Goal: Task Accomplishment & Management: Use online tool/utility

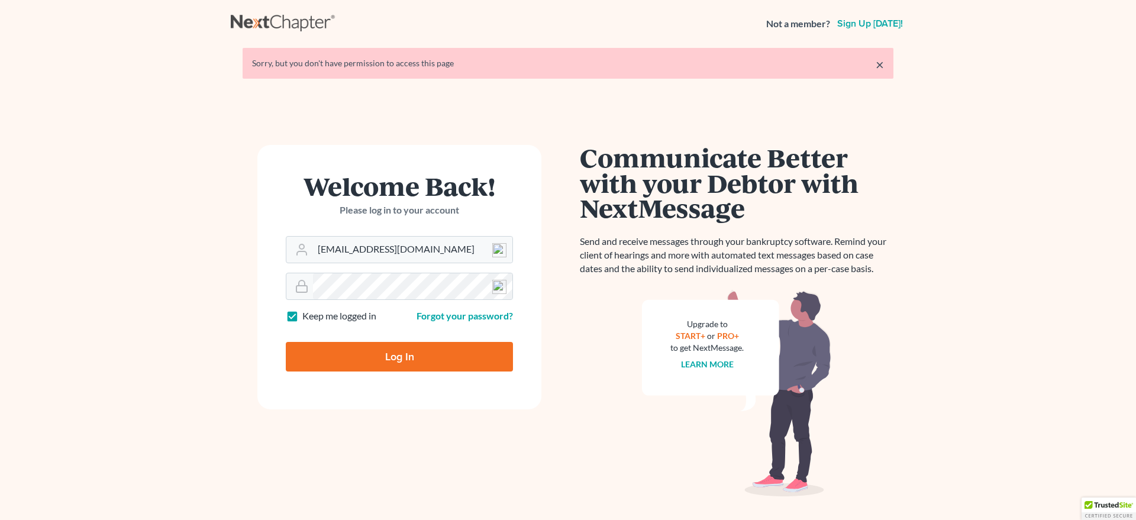
click at [352, 363] on input "Log In" at bounding box center [399, 357] width 227 height 30
type input "Thinking..."
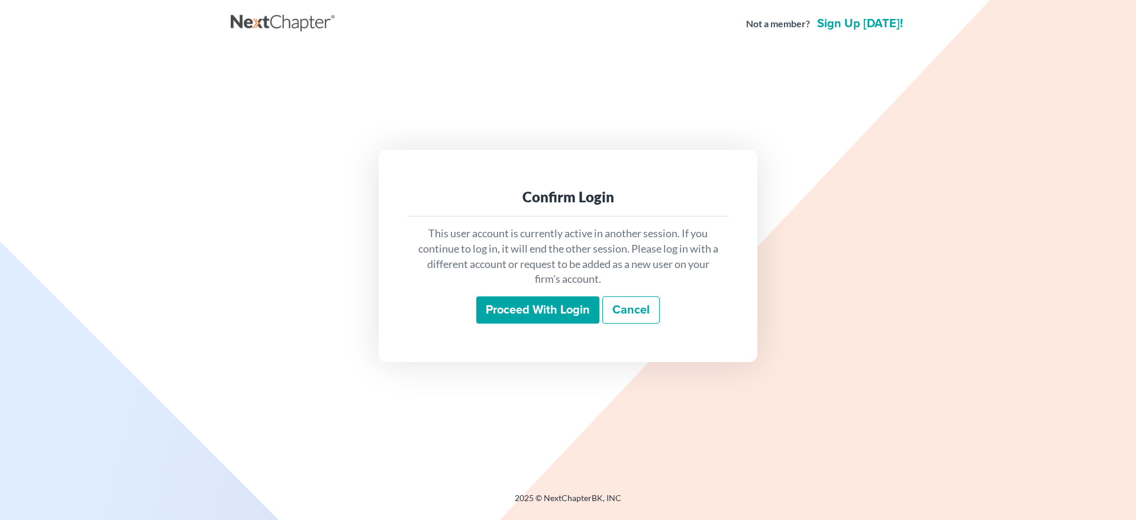
drag, startPoint x: 495, startPoint y: 306, endPoint x: 371, endPoint y: 380, distance: 144.9
click at [496, 306] on input "Proceed with login" at bounding box center [537, 309] width 123 height 27
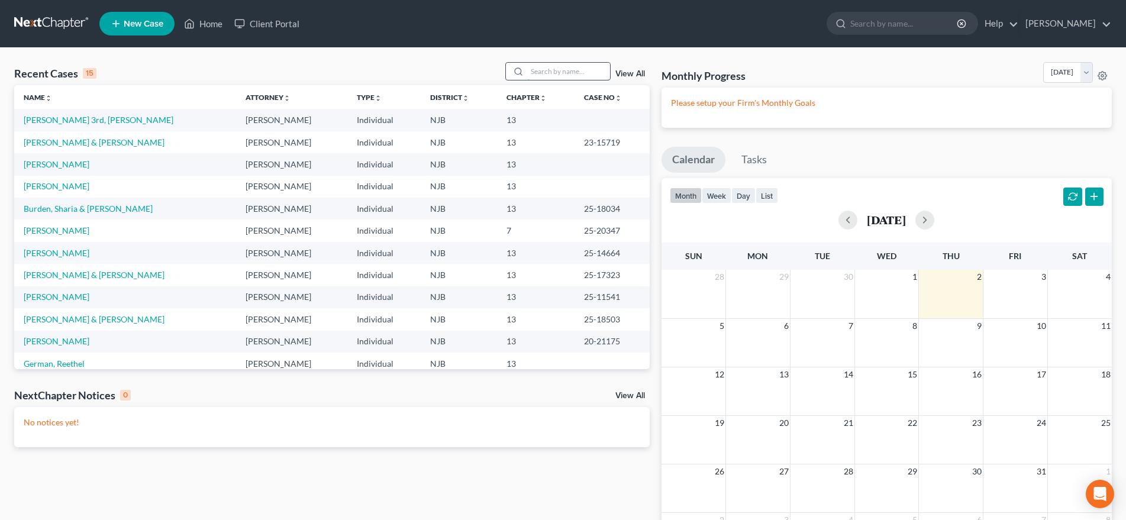
click at [533, 72] on input "search" at bounding box center [568, 71] width 83 height 17
type input "hickman"
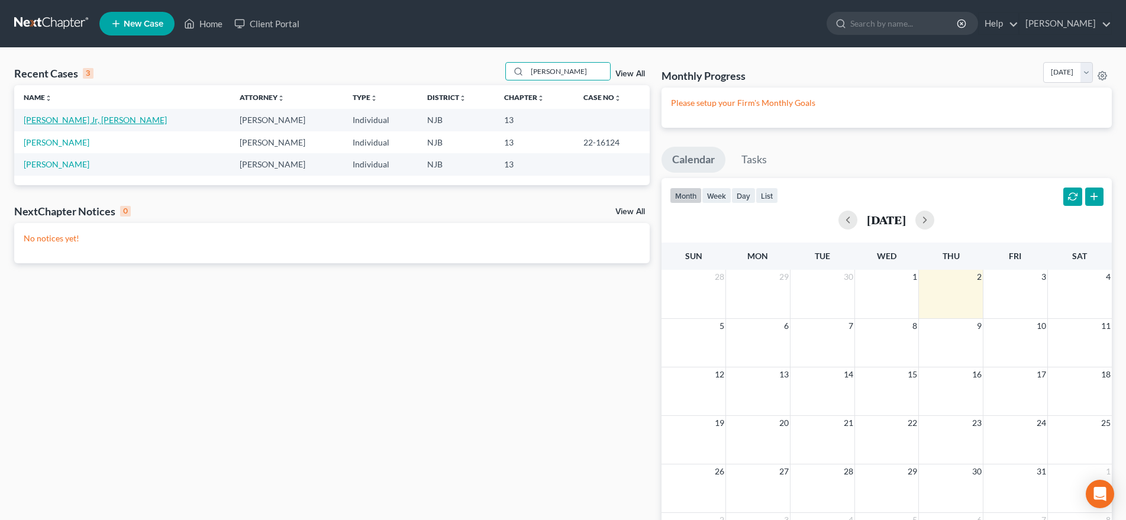
click at [66, 121] on link "Hickman Jr, Carl" at bounding box center [95, 120] width 143 height 10
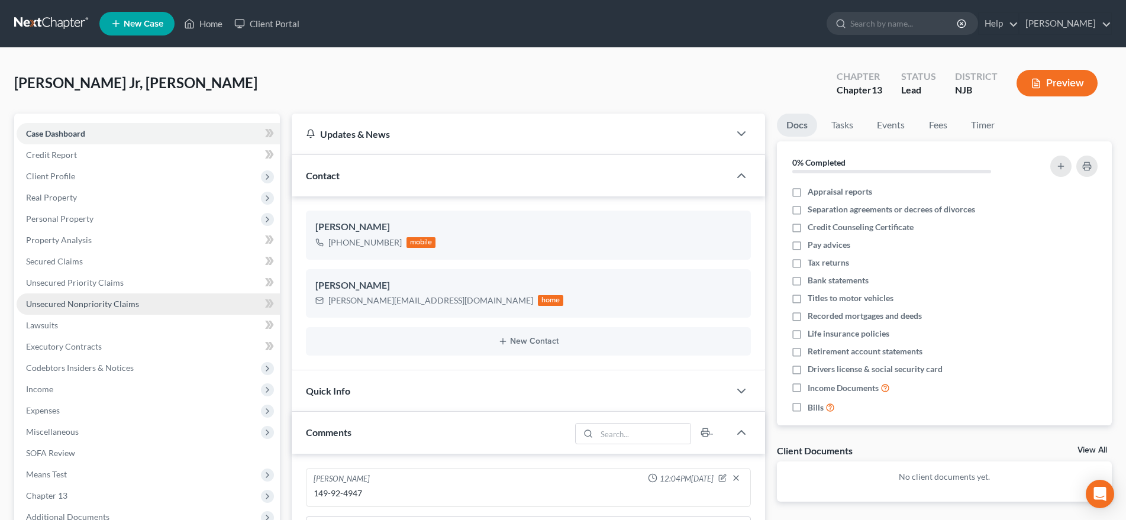
click at [125, 304] on span "Unsecured Nonpriority Claims" at bounding box center [82, 304] width 113 height 10
